Goal: Information Seeking & Learning: Learn about a topic

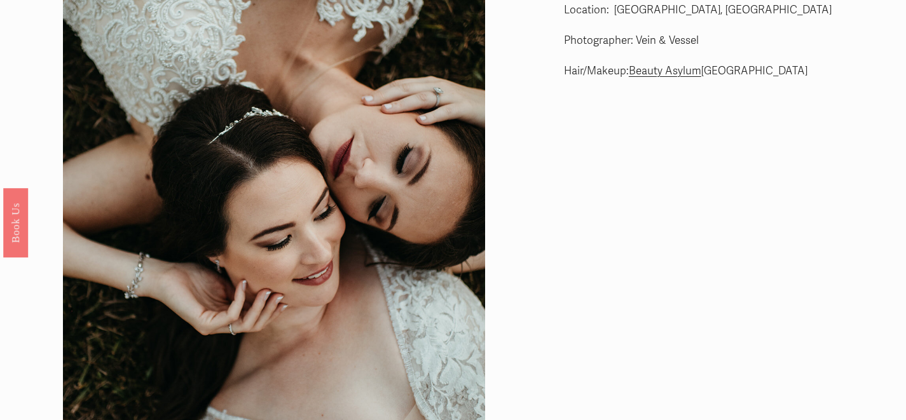
scroll to position [24, 0]
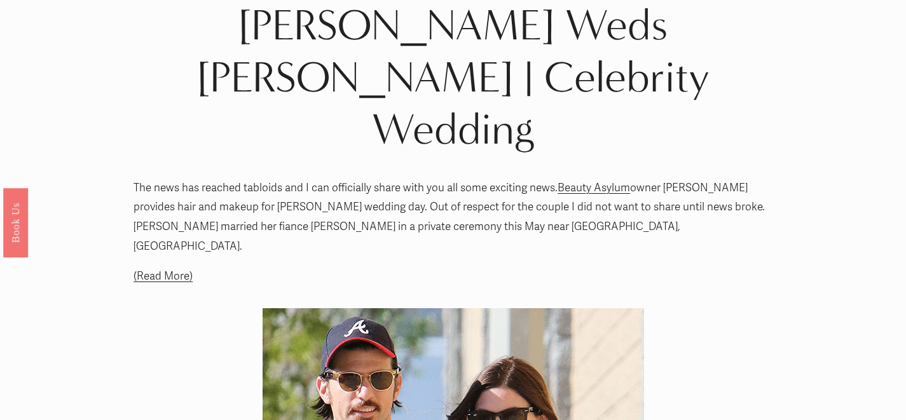
scroll to position [1, 0]
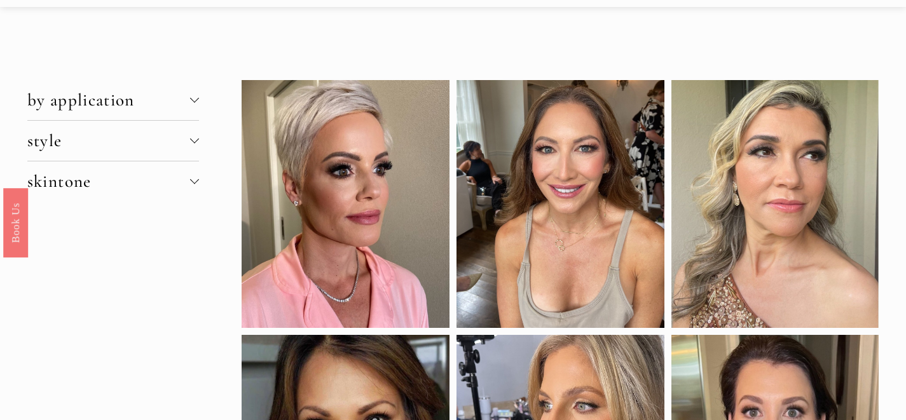
scroll to position [41, 0]
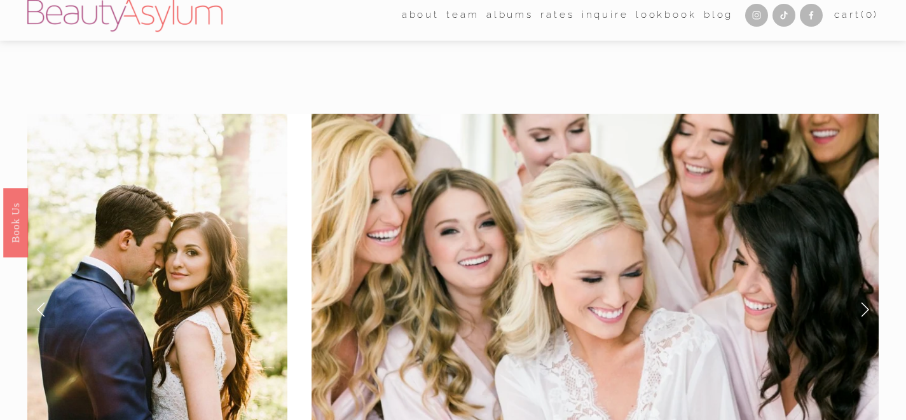
scroll to position [1, 0]
